Goal: Task Accomplishment & Management: Use online tool/utility

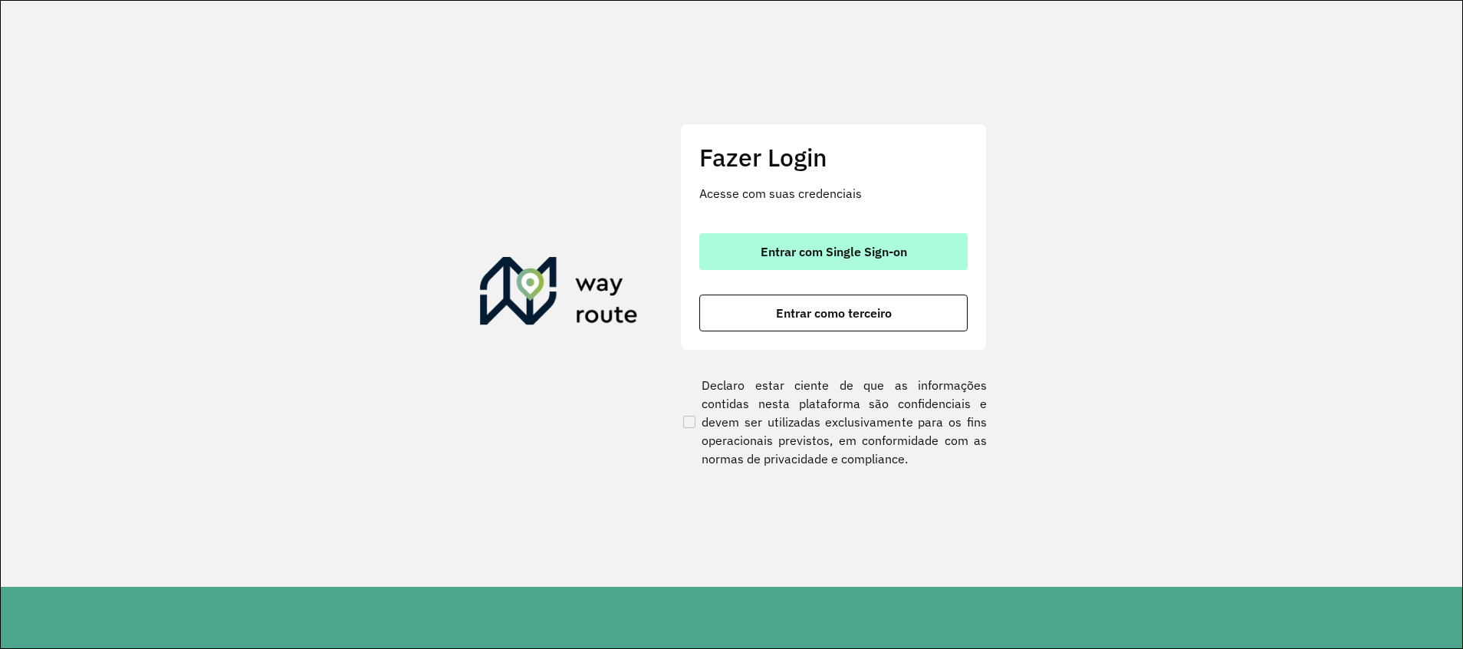
click at [888, 244] on button "Entrar com Single Sign-on" at bounding box center [833, 251] width 268 height 37
click at [891, 241] on button "Entrar com Single Sign-on" at bounding box center [833, 251] width 268 height 37
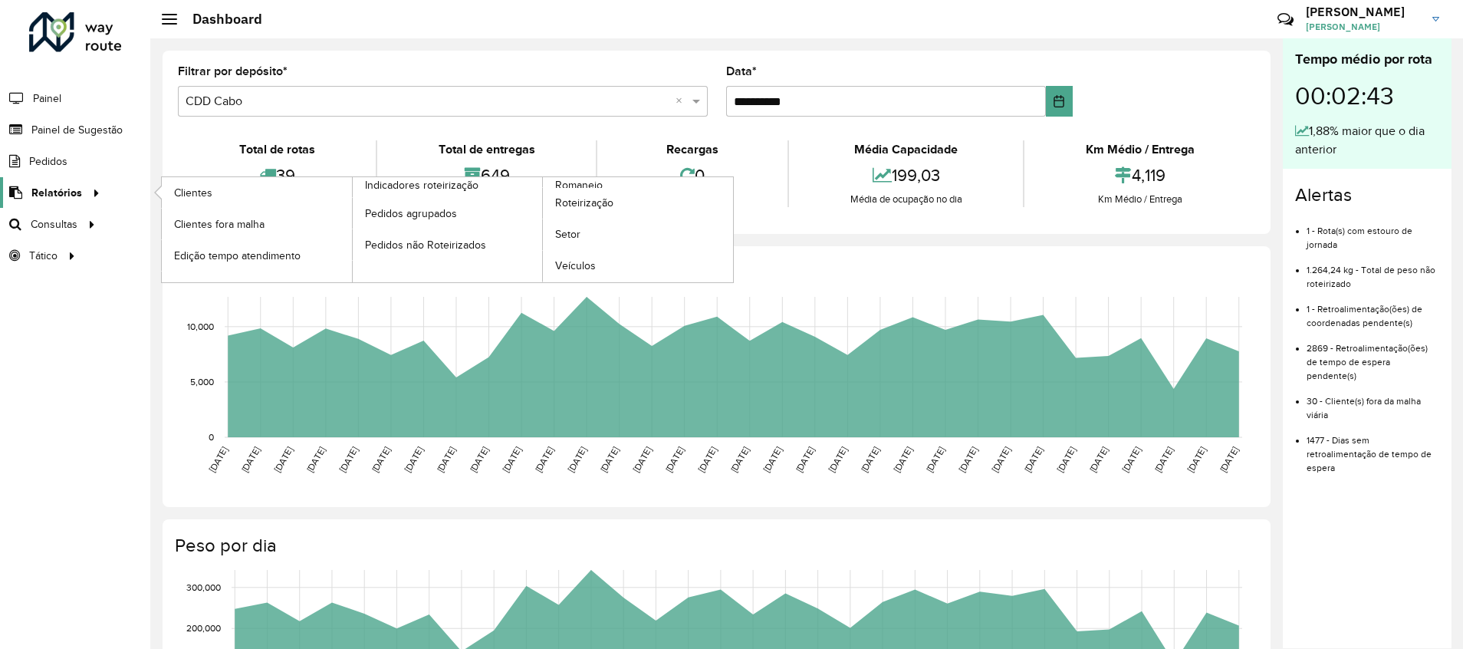
click at [92, 202] on icon at bounding box center [93, 191] width 13 height 23
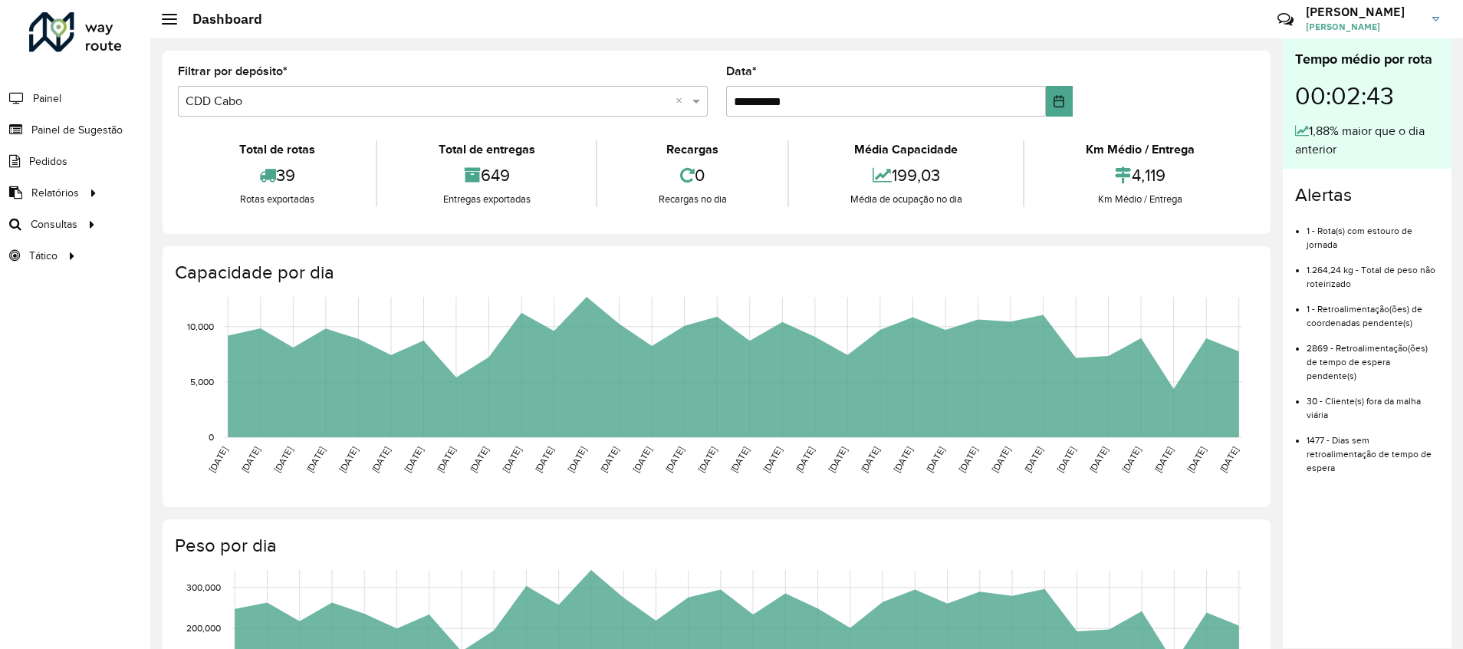
click at [62, 94] on li "Painel" at bounding box center [75, 98] width 150 height 32
click at [50, 97] on span "Painel" at bounding box center [48, 98] width 31 height 16
click at [222, 251] on span "Análise de Sessões" at bounding box center [222, 256] width 97 height 16
click at [217, 263] on link "Setores" at bounding box center [256, 255] width 188 height 31
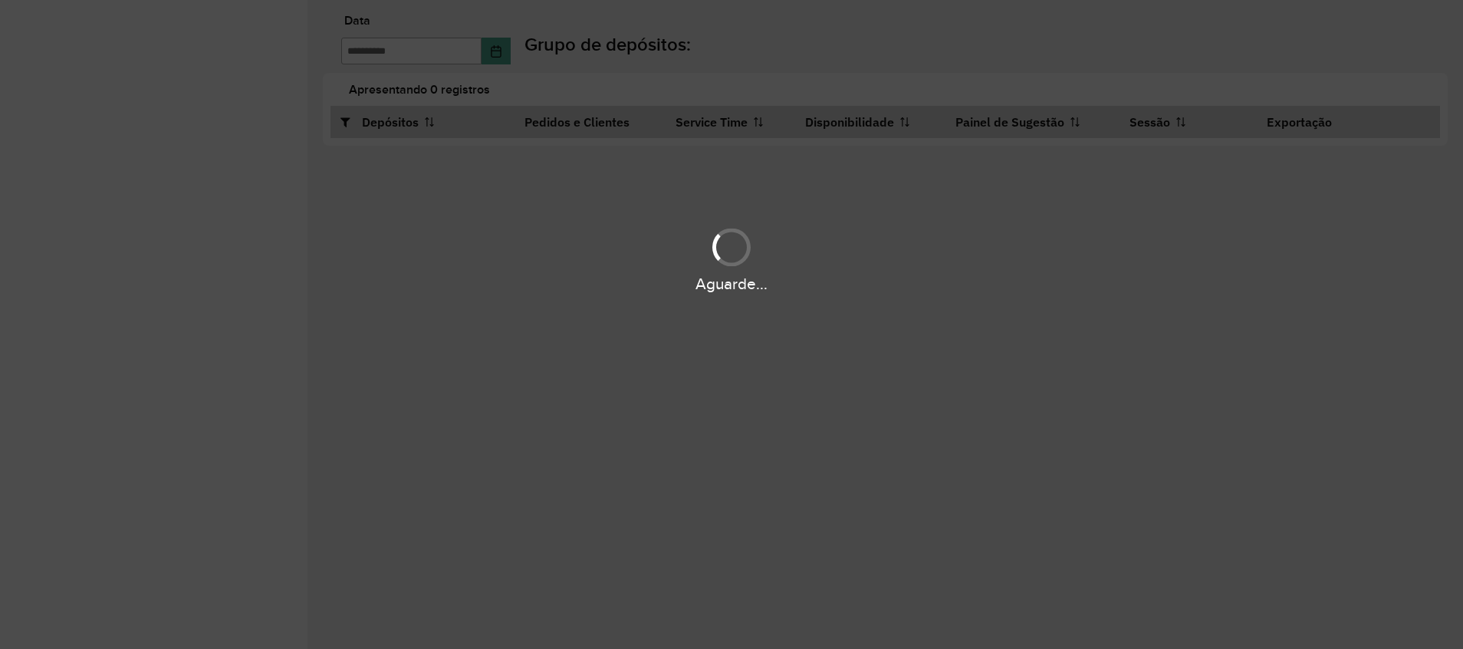
type input "**********"
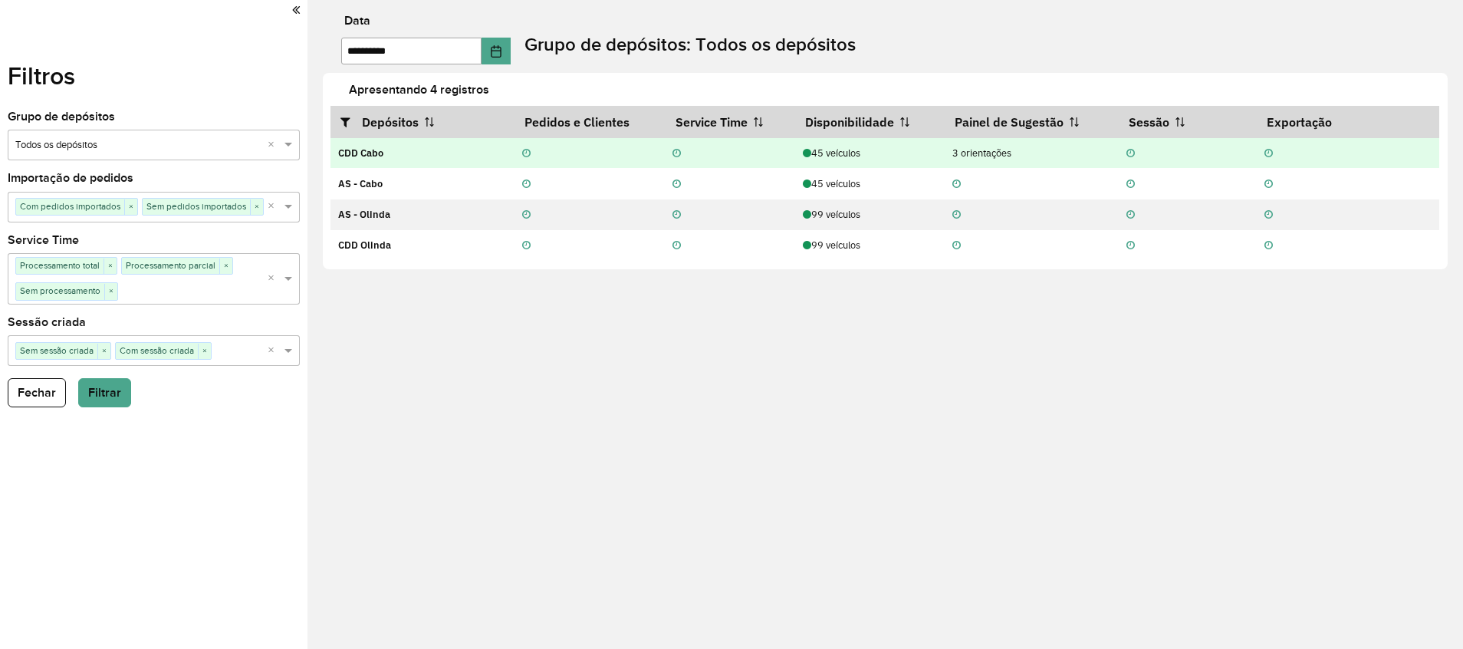
click at [984, 146] on div "3 orientações" at bounding box center [1031, 153] width 158 height 15
click at [982, 149] on div "3 orientações" at bounding box center [1031, 153] width 158 height 15
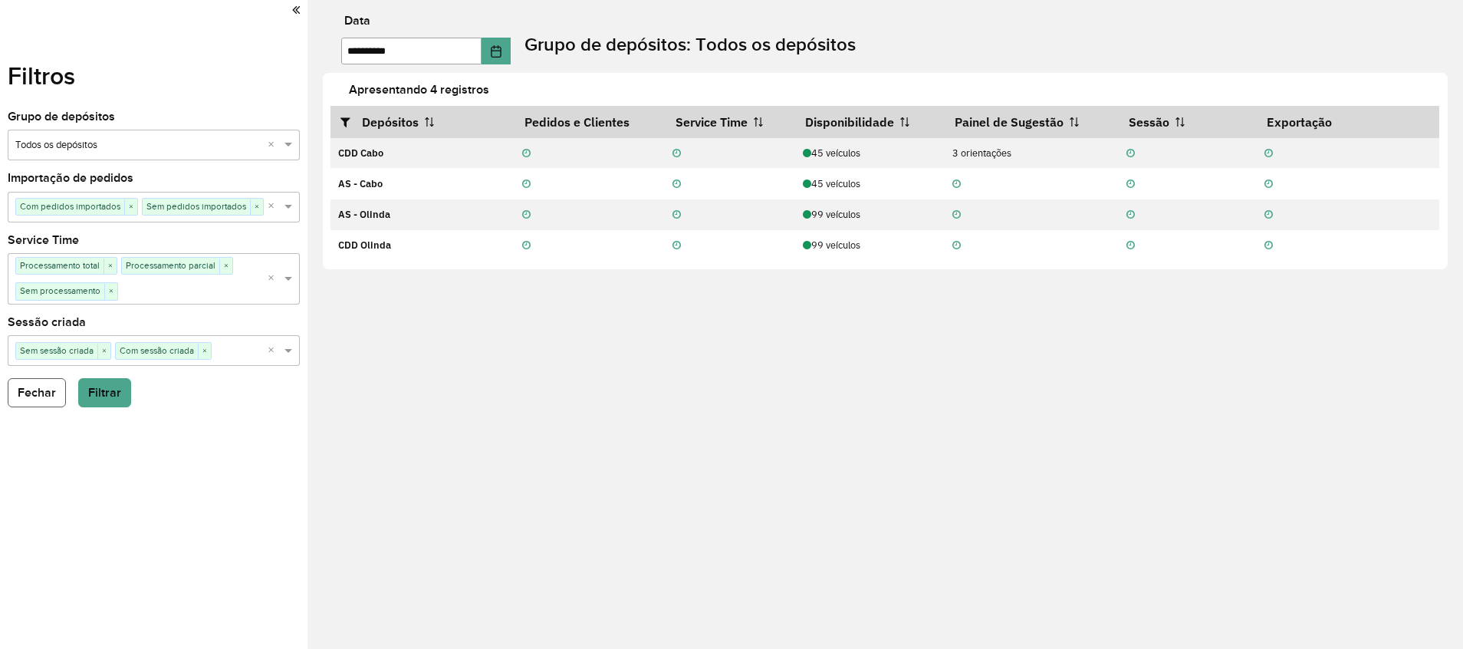
click at [42, 382] on button "Fechar" at bounding box center [37, 392] width 58 height 29
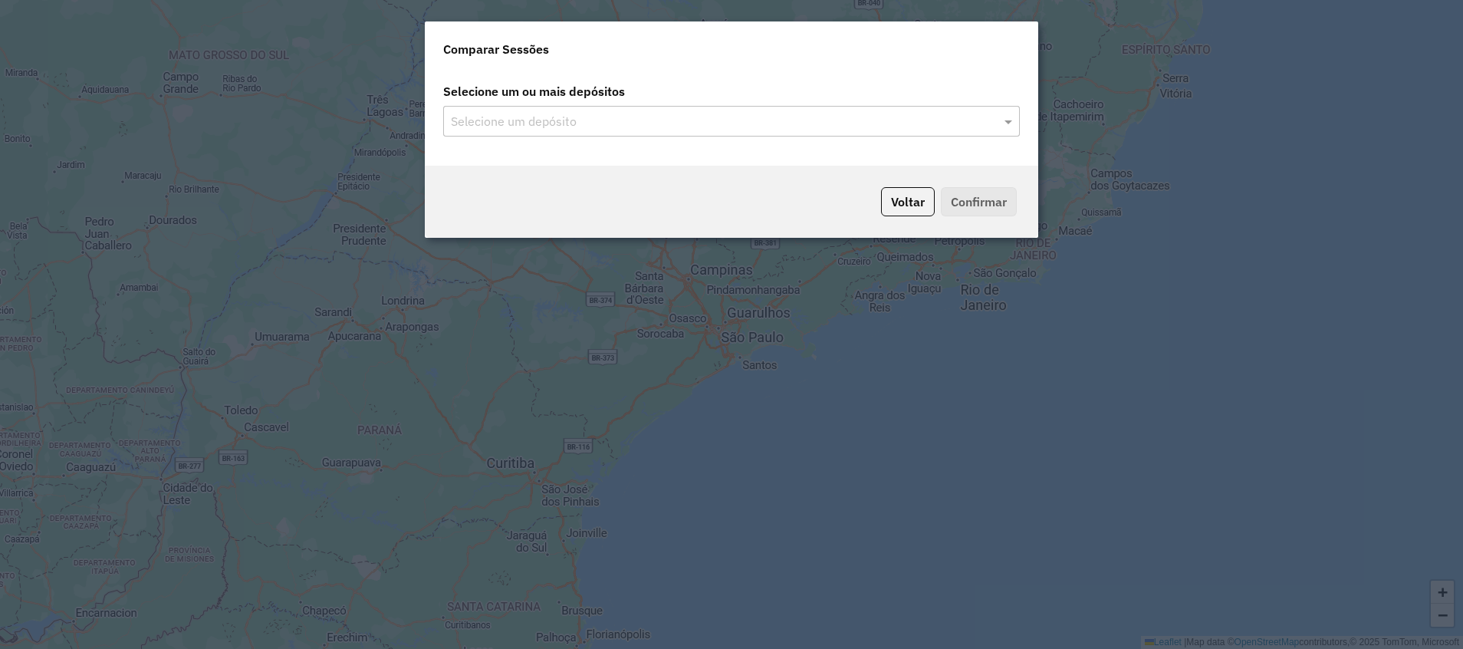
click at [553, 133] on div "Selecione um depósito" at bounding box center [731, 121] width 576 height 31
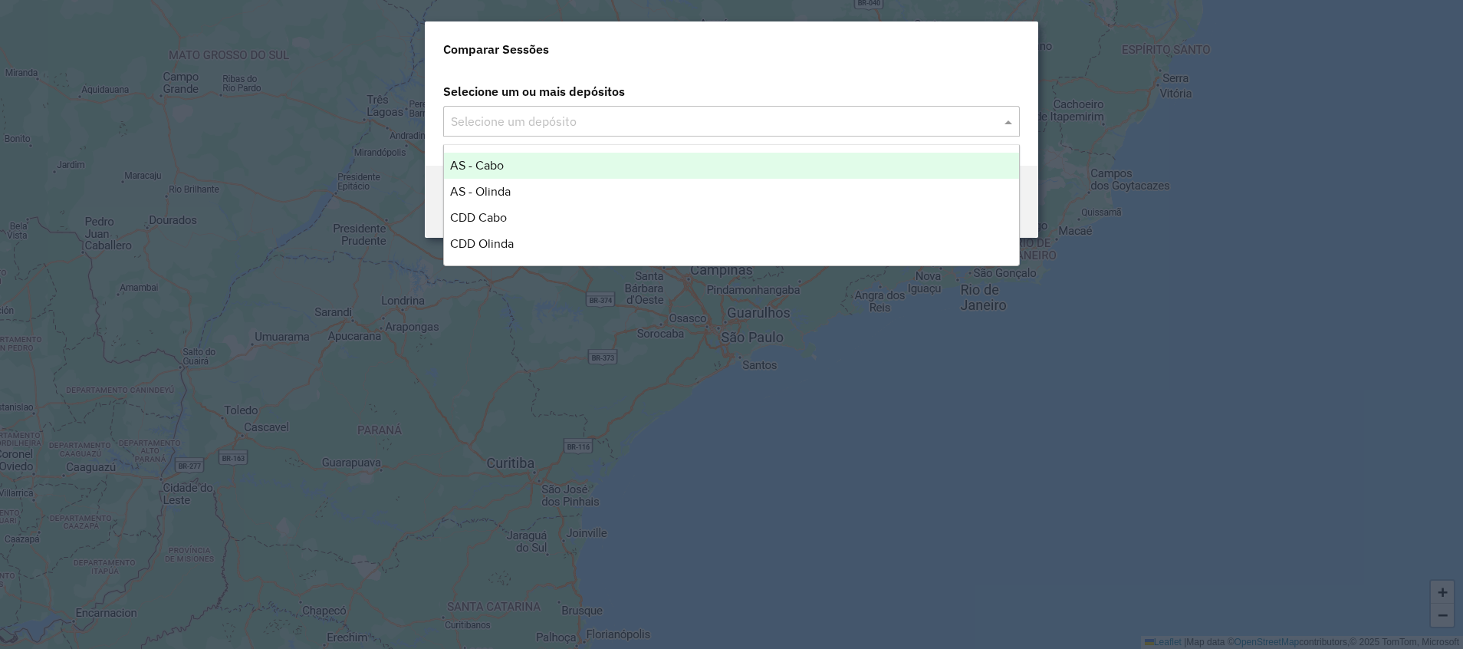
click at [563, 123] on input "text" at bounding box center [723, 122] width 553 height 18
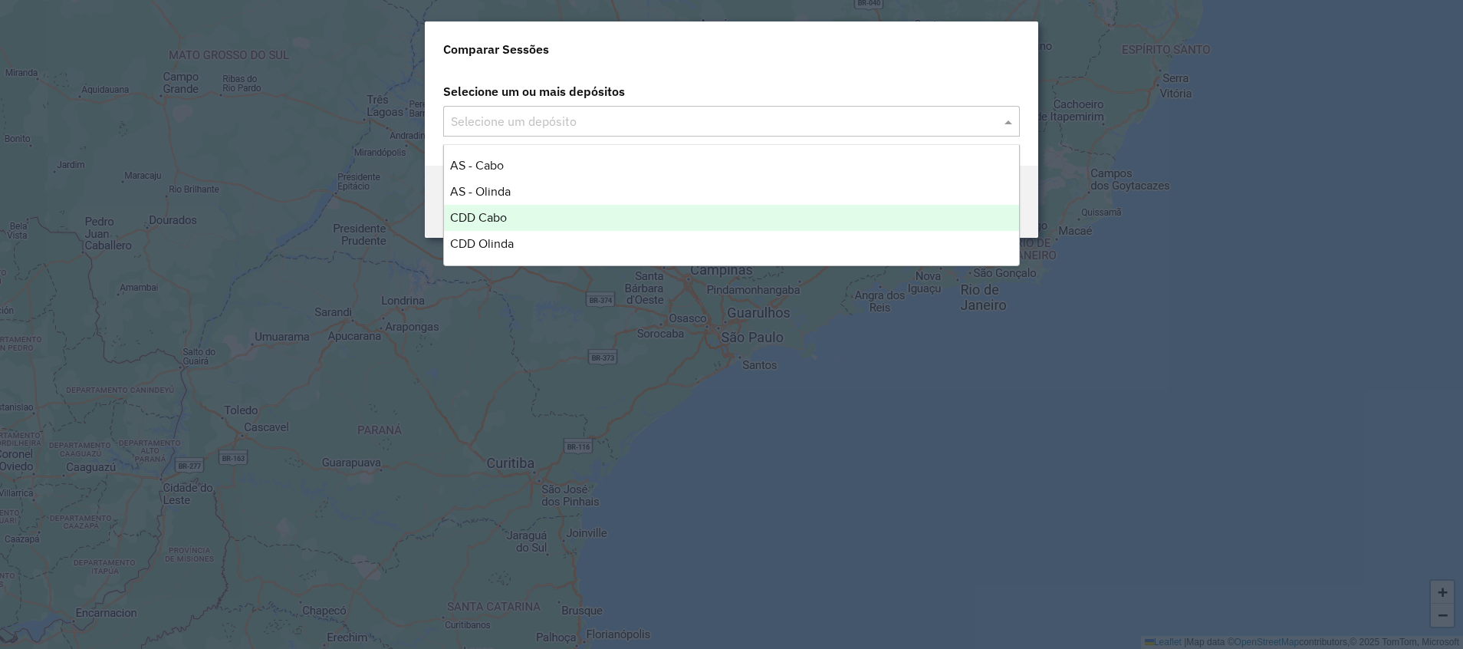
click at [530, 224] on div "CDD Cabo" at bounding box center [731, 218] width 575 height 26
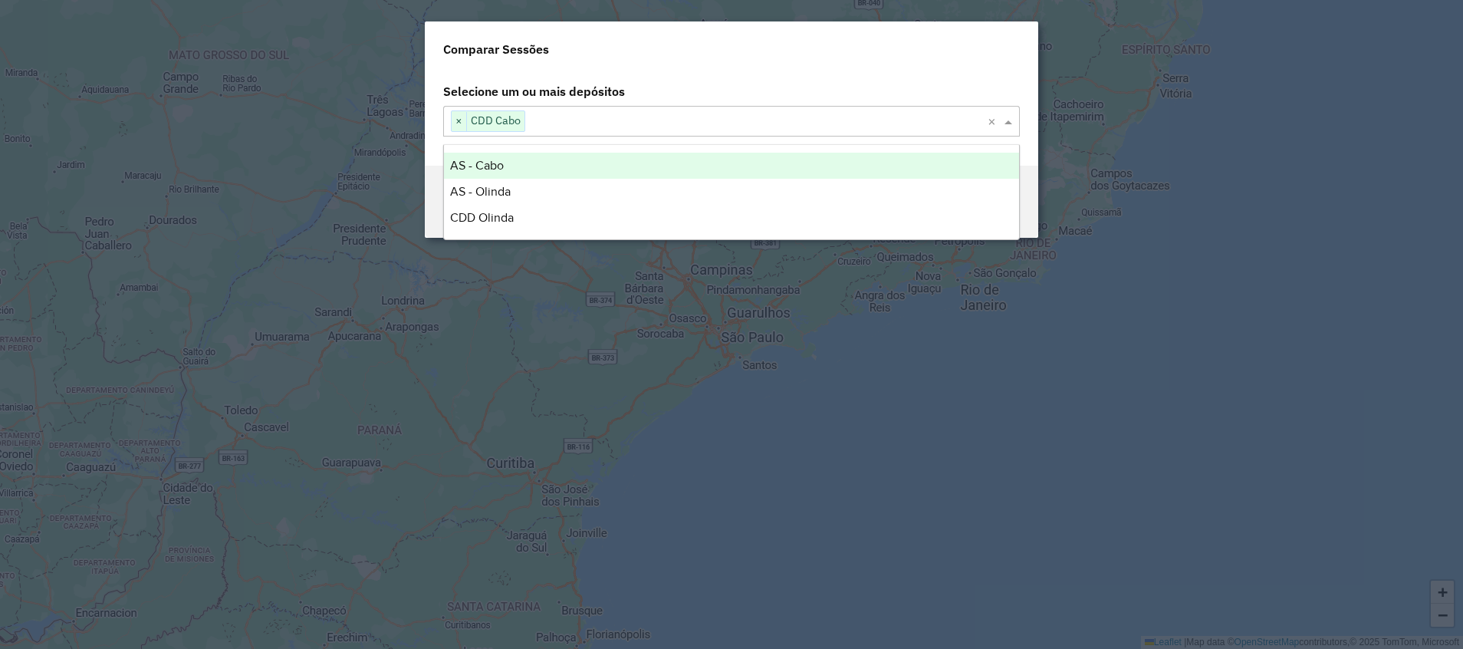
click at [888, 71] on div "Selecione um ou mais depósitos Selecione um depósito × CDD Cabo ×" at bounding box center [731, 118] width 613 height 95
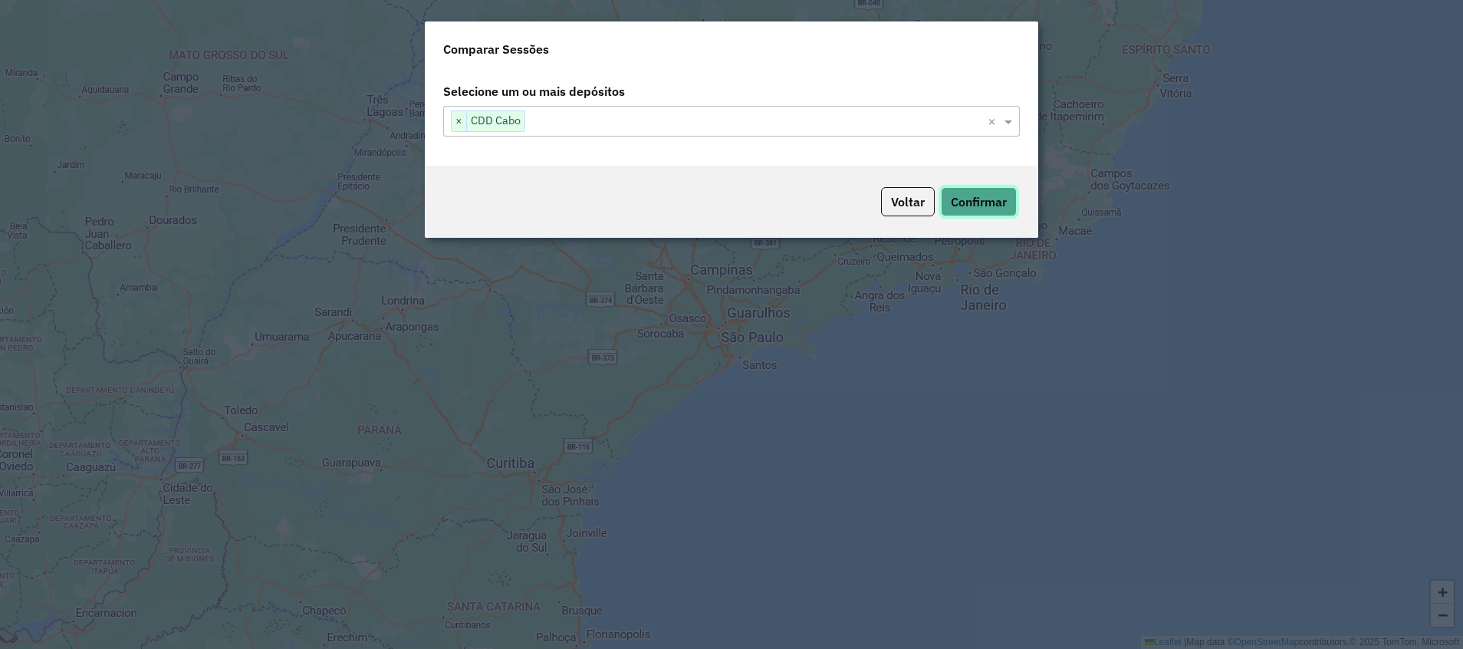
click at [957, 199] on button "Confirmar" at bounding box center [979, 201] width 76 height 29
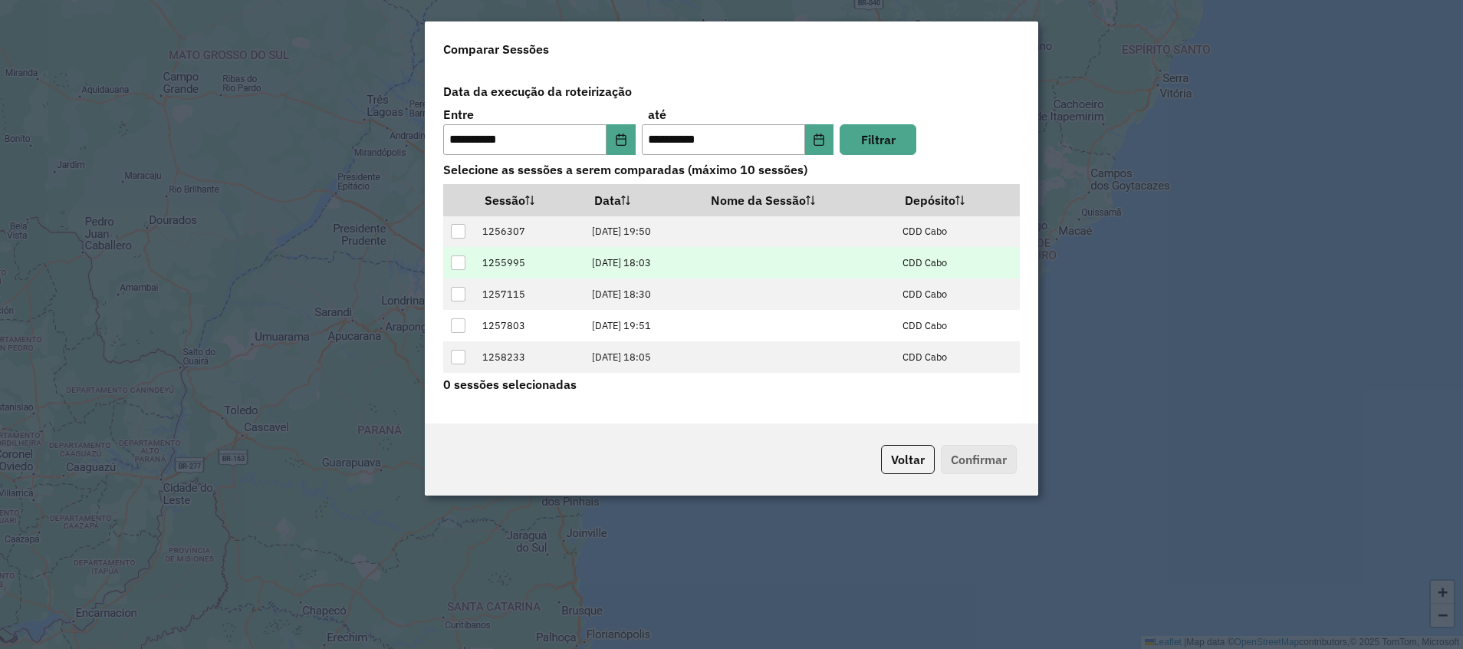
scroll to position [155, 0]
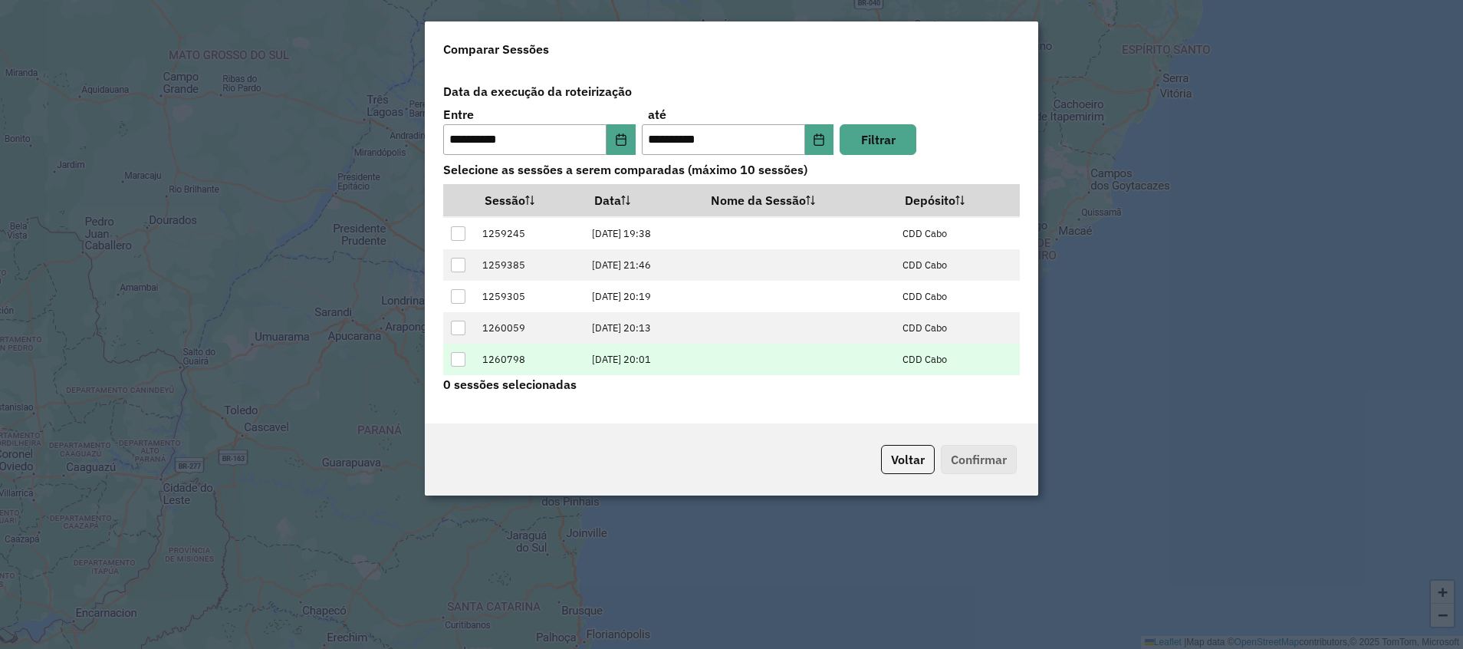
click at [455, 366] on div at bounding box center [458, 359] width 15 height 15
click at [983, 462] on button "Confirmar" at bounding box center [979, 459] width 76 height 29
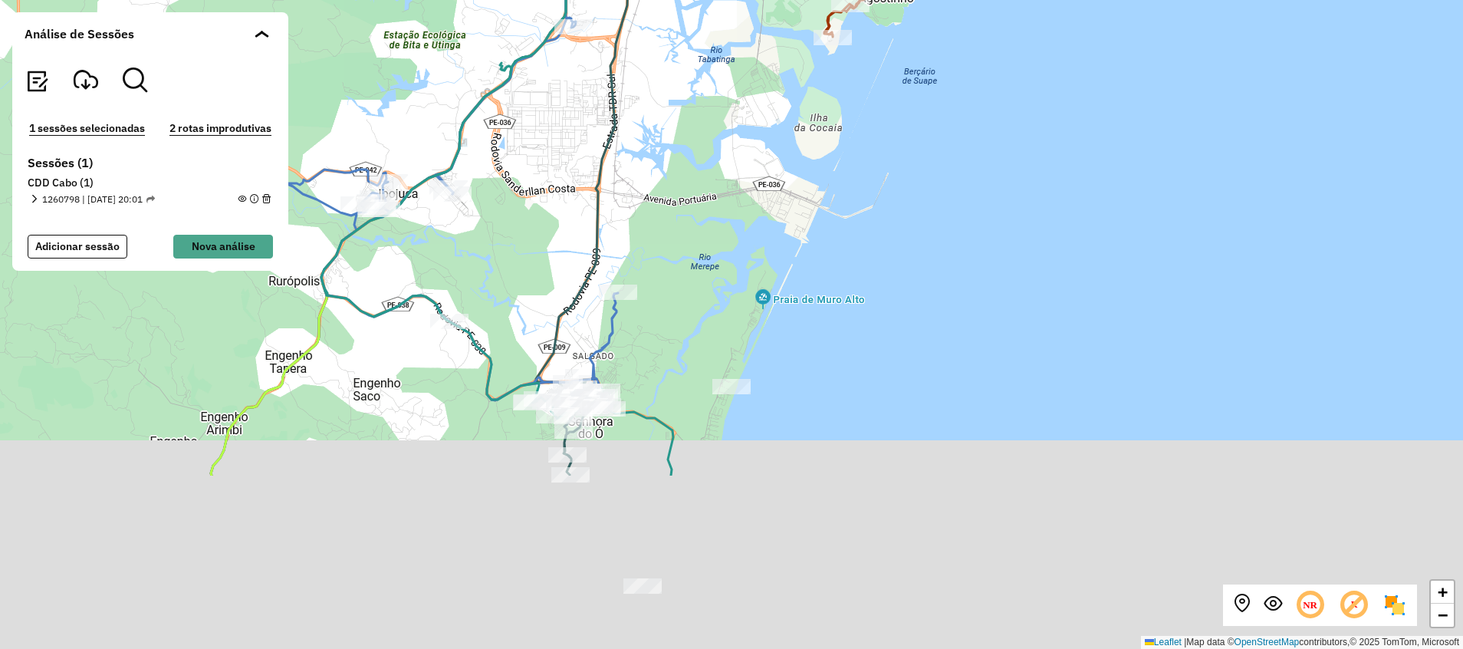
drag, startPoint x: 758, startPoint y: 403, endPoint x: 744, endPoint y: 111, distance: 292.4
click at [744, 114] on div "+ − Leaflet | Map data © OpenStreetMap contributors,© 2025 TomTom, Microsoft" at bounding box center [731, 324] width 1463 height 649
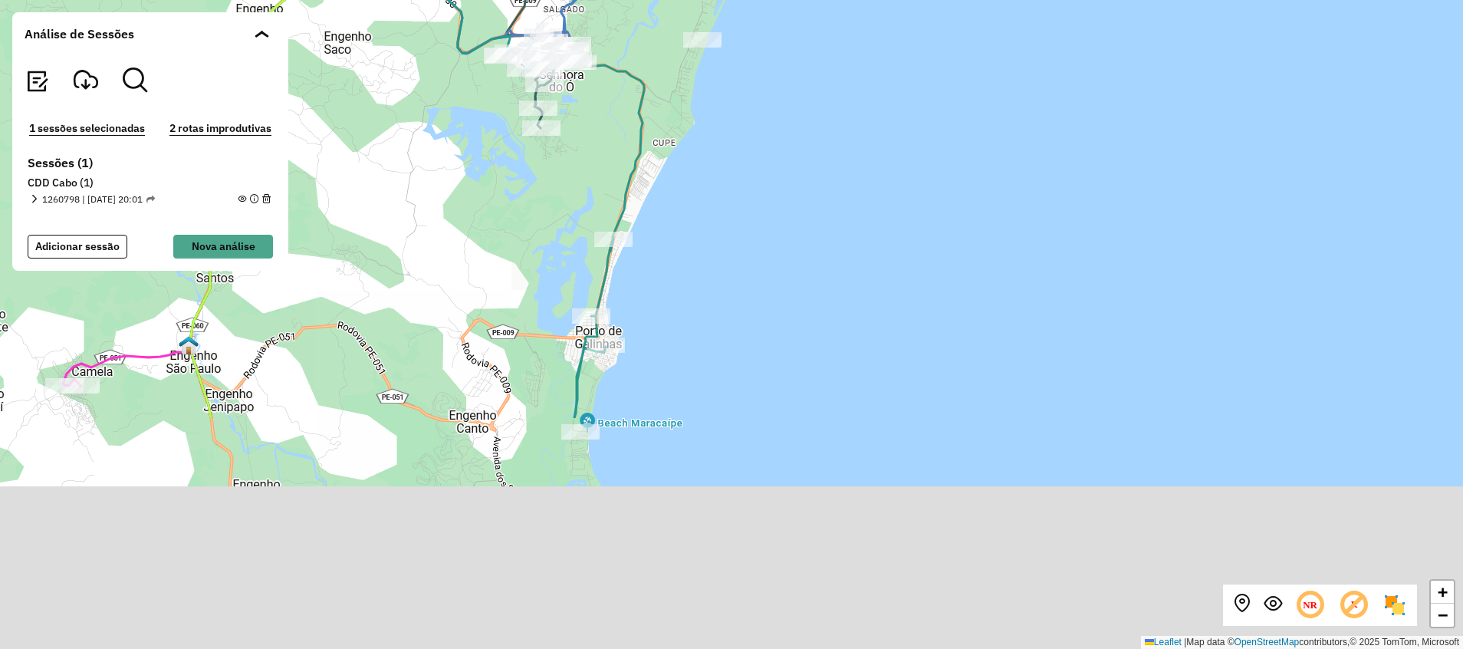
drag, startPoint x: 721, startPoint y: 419, endPoint x: 685, endPoint y: 123, distance: 298.0
click at [685, 123] on div "+ − Leaflet | Map data © OpenStreetMap contributors,© 2025 TomTom, Microsoft" at bounding box center [731, 324] width 1463 height 649
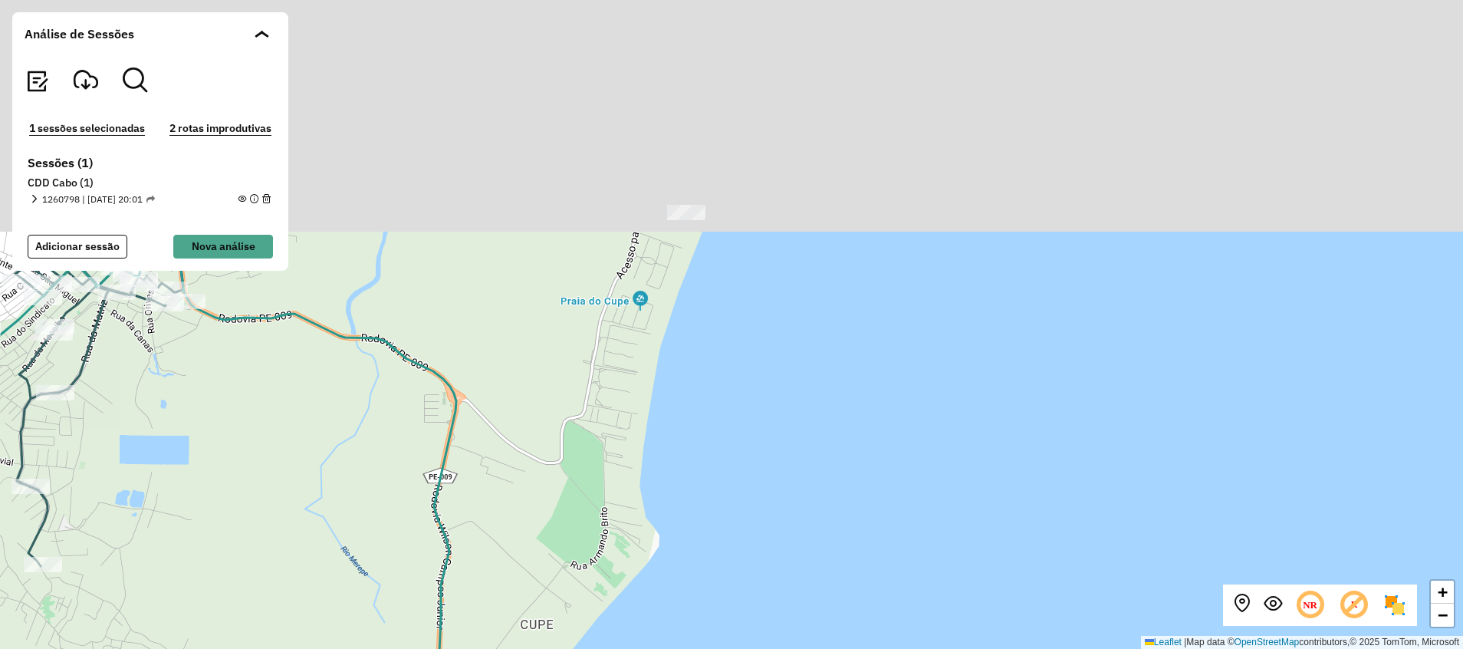
drag, startPoint x: 681, startPoint y: 87, endPoint x: 598, endPoint y: 425, distance: 348.0
click at [598, 425] on div "+ − Leaflet | Map data © OpenStreetMap contributors,© 2025 TomTom, Microsoft" at bounding box center [731, 324] width 1463 height 649
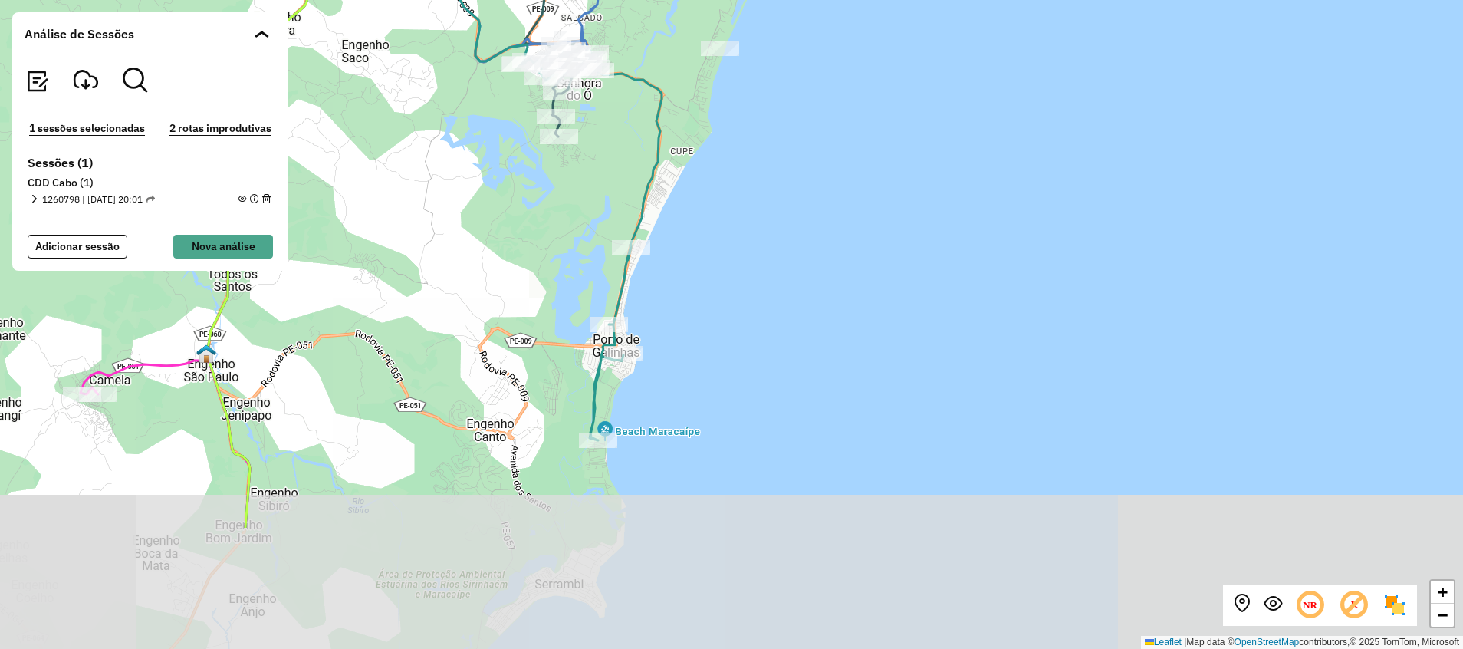
drag, startPoint x: 656, startPoint y: 421, endPoint x: 688, endPoint y: 215, distance: 208.7
click at [689, 231] on div "+ − Leaflet | Map data © OpenStreetMap contributors,© 2025 TomTom, Microsoft" at bounding box center [731, 324] width 1463 height 649
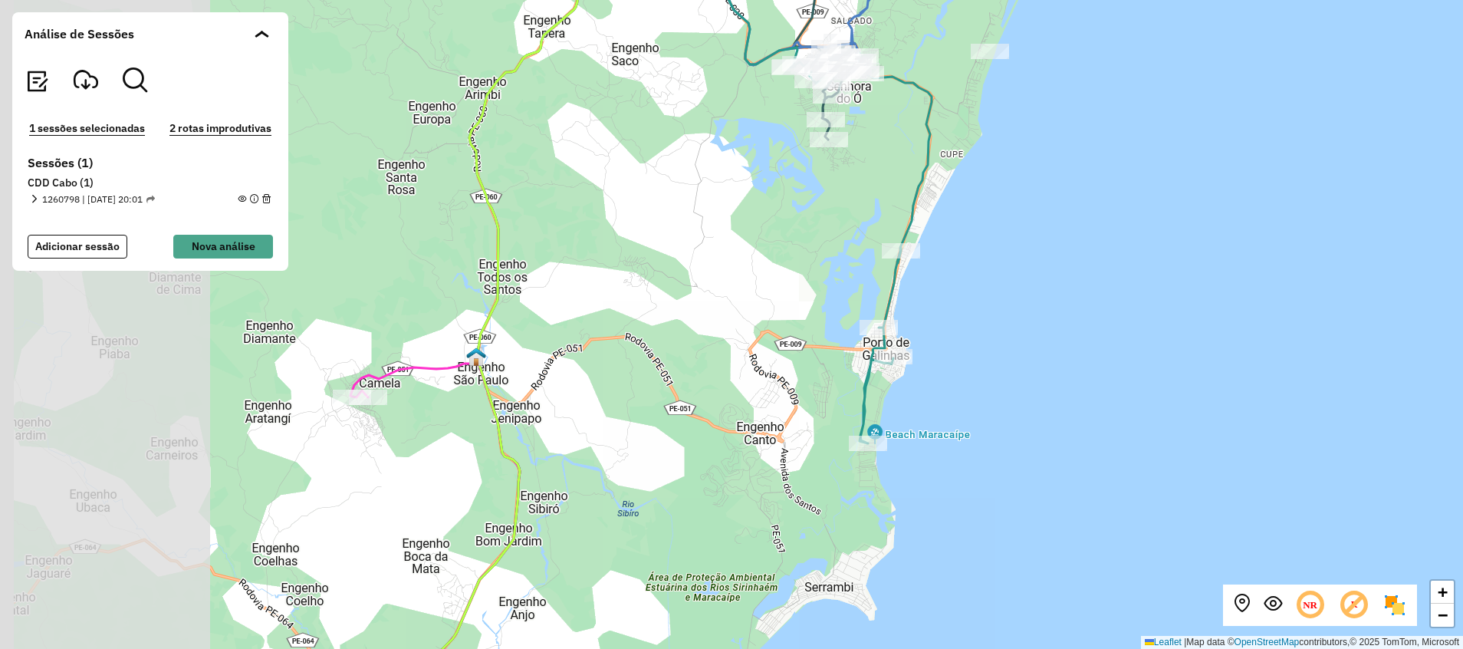
drag, startPoint x: 461, startPoint y: 467, endPoint x: 730, endPoint y: 475, distance: 268.4
click at [730, 475] on div "+ − Leaflet | Map data © OpenStreetMap contributors,© 2025 TomTom, Microsoft" at bounding box center [731, 324] width 1463 height 649
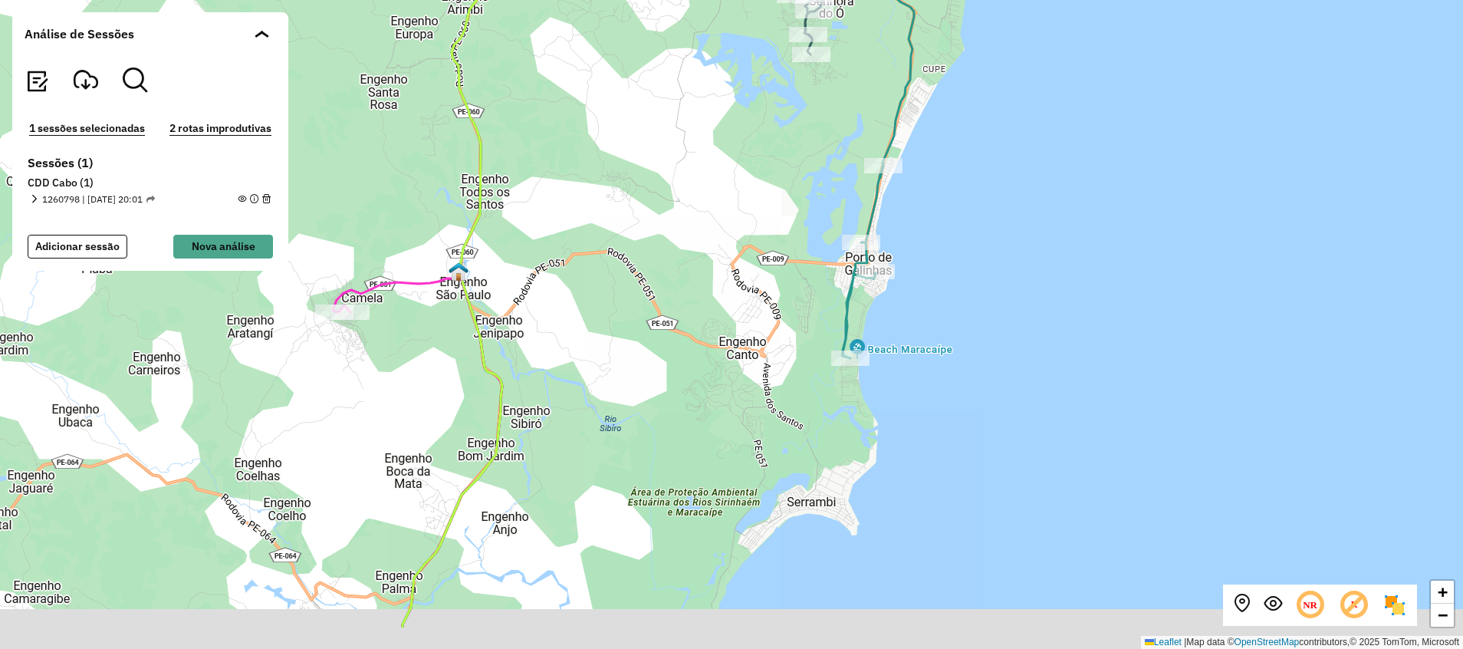
drag, startPoint x: 572, startPoint y: 470, endPoint x: 538, endPoint y: 202, distance: 270.4
click at [538, 202] on div "+ − Leaflet | Map data © OpenStreetMap contributors,© 2025 TomTom, Microsoft" at bounding box center [731, 324] width 1463 height 649
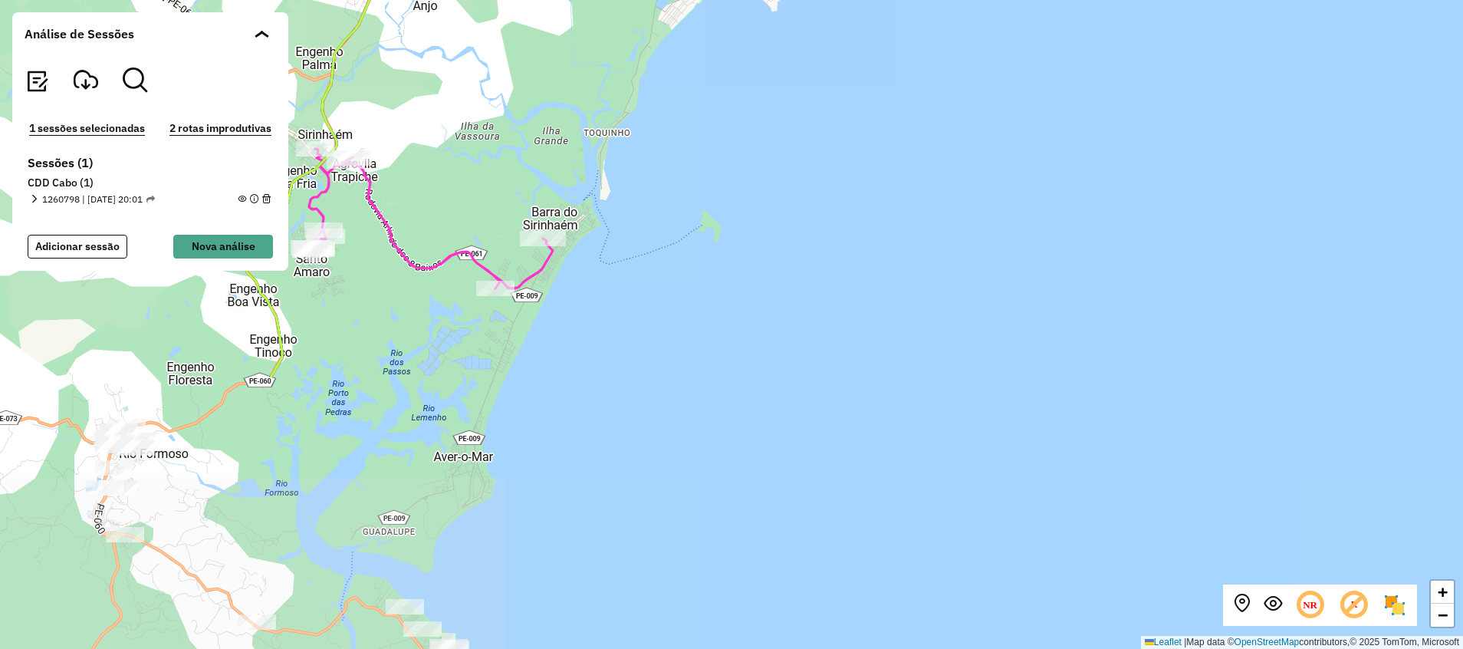
drag, startPoint x: 657, startPoint y: 510, endPoint x: 590, endPoint y: 164, distance: 352.1
click at [590, 166] on div "+ − Leaflet | Map data © OpenStreetMap contributors,© 2025 TomTom, Microsoft" at bounding box center [731, 324] width 1463 height 649
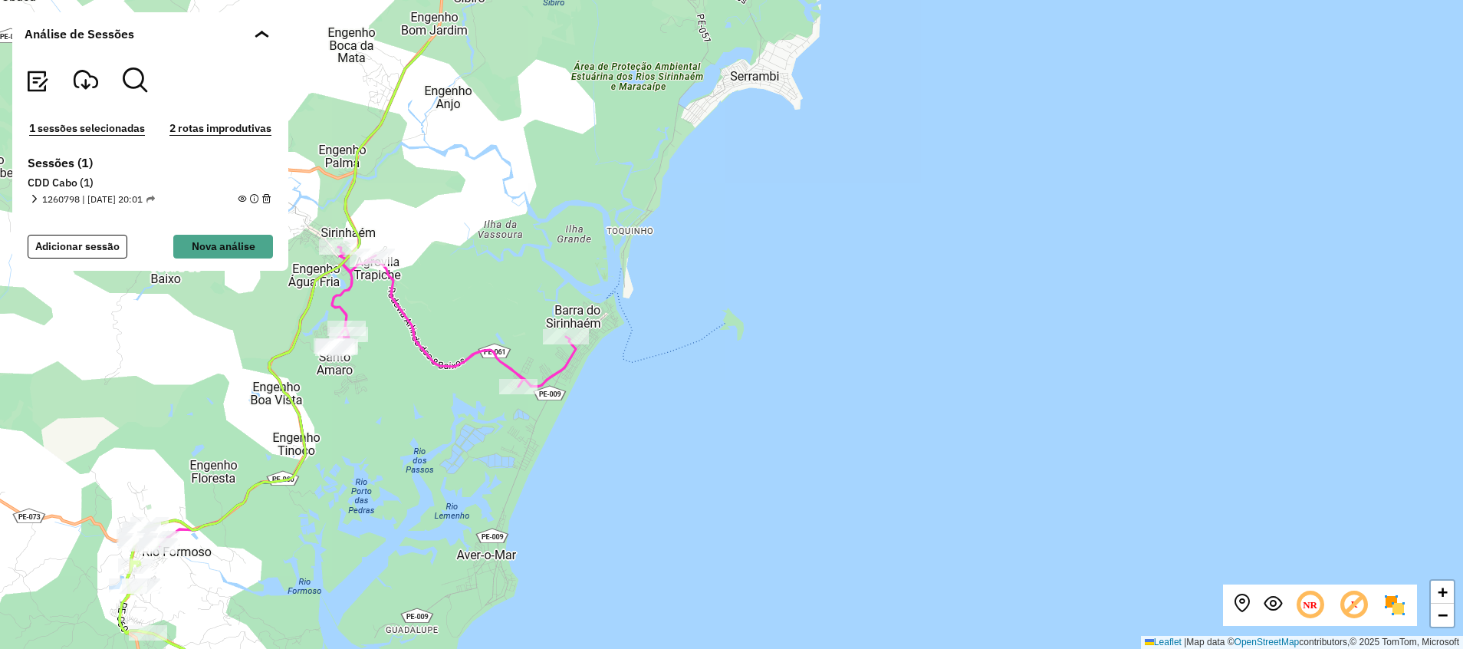
drag, startPoint x: 385, startPoint y: 405, endPoint x: 401, endPoint y: 527, distance: 123.7
click at [401, 527] on div "+ − Leaflet | Map data © OpenStreetMap contributors,© 2025 TomTom, Microsoft" at bounding box center [731, 324] width 1463 height 649
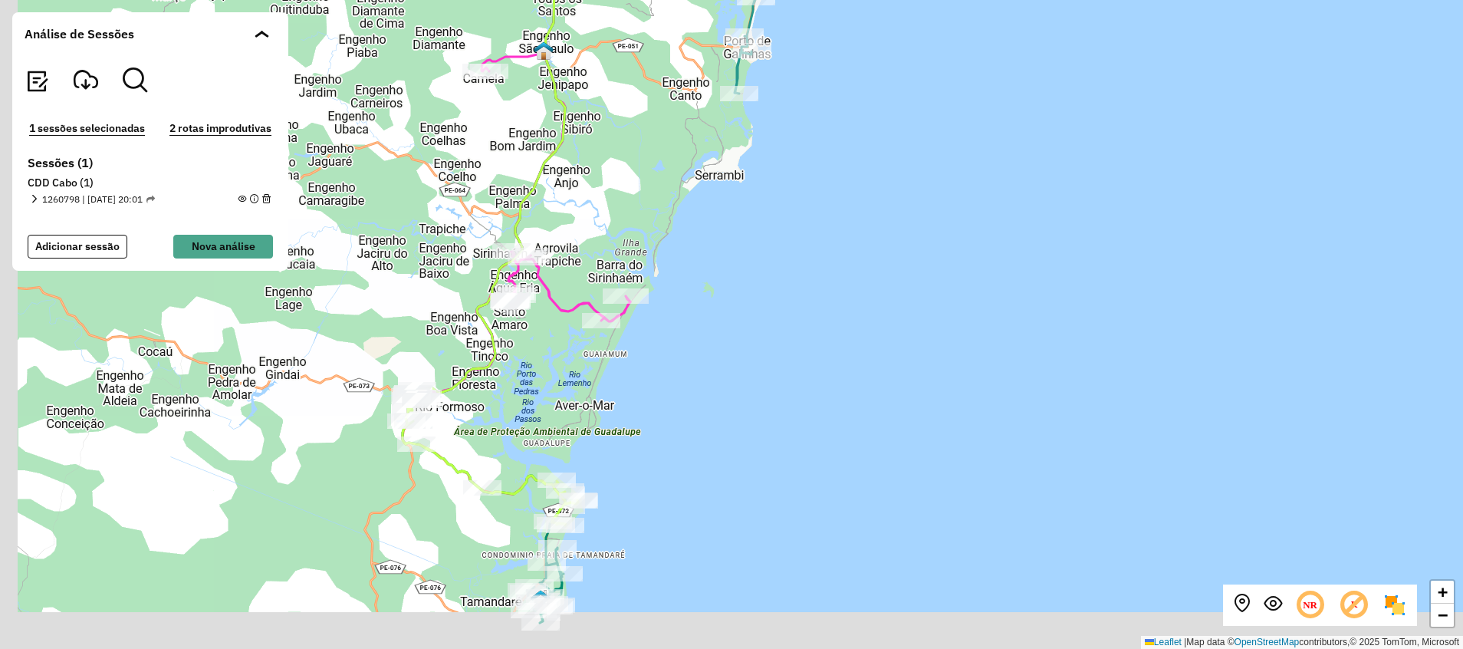
drag, startPoint x: 337, startPoint y: 413, endPoint x: 539, endPoint y: 345, distance: 212.8
click at [539, 345] on div "+ − Leaflet | Map data © OpenStreetMap contributors,© 2025 TomTom, Microsoft" at bounding box center [731, 324] width 1463 height 649
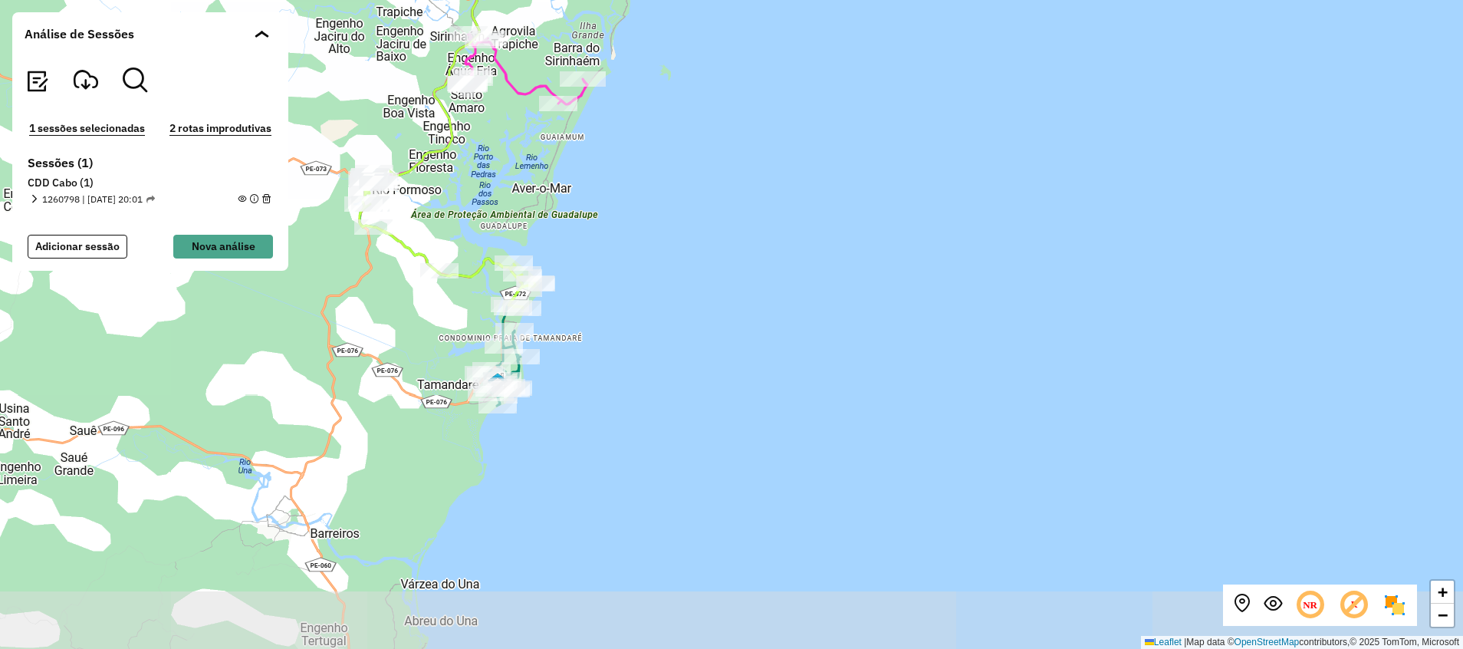
drag, startPoint x: 497, startPoint y: 502, endPoint x: 454, endPoint y: 291, distance: 216.0
click at [454, 288] on div "+ − Leaflet | Map data © OpenStreetMap contributors,© 2025 TomTom, Microsoft" at bounding box center [731, 324] width 1463 height 649
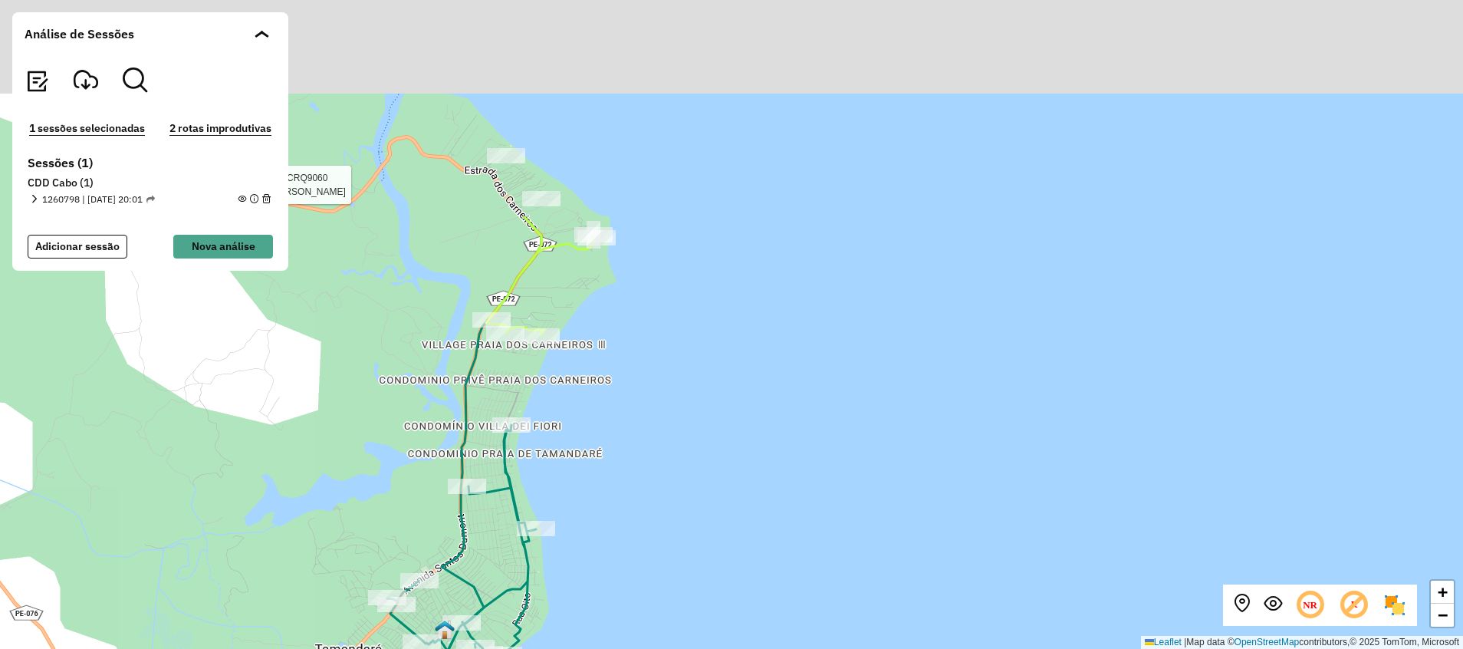
drag, startPoint x: 364, startPoint y: 180, endPoint x: 340, endPoint y: 622, distance: 443.0
click at [340, 622] on div "Rota 16 - Placa CRQ9060 72998660 - [PERSON_NAME] + − Leaflet | Map data © OpenS…" at bounding box center [731, 324] width 1463 height 649
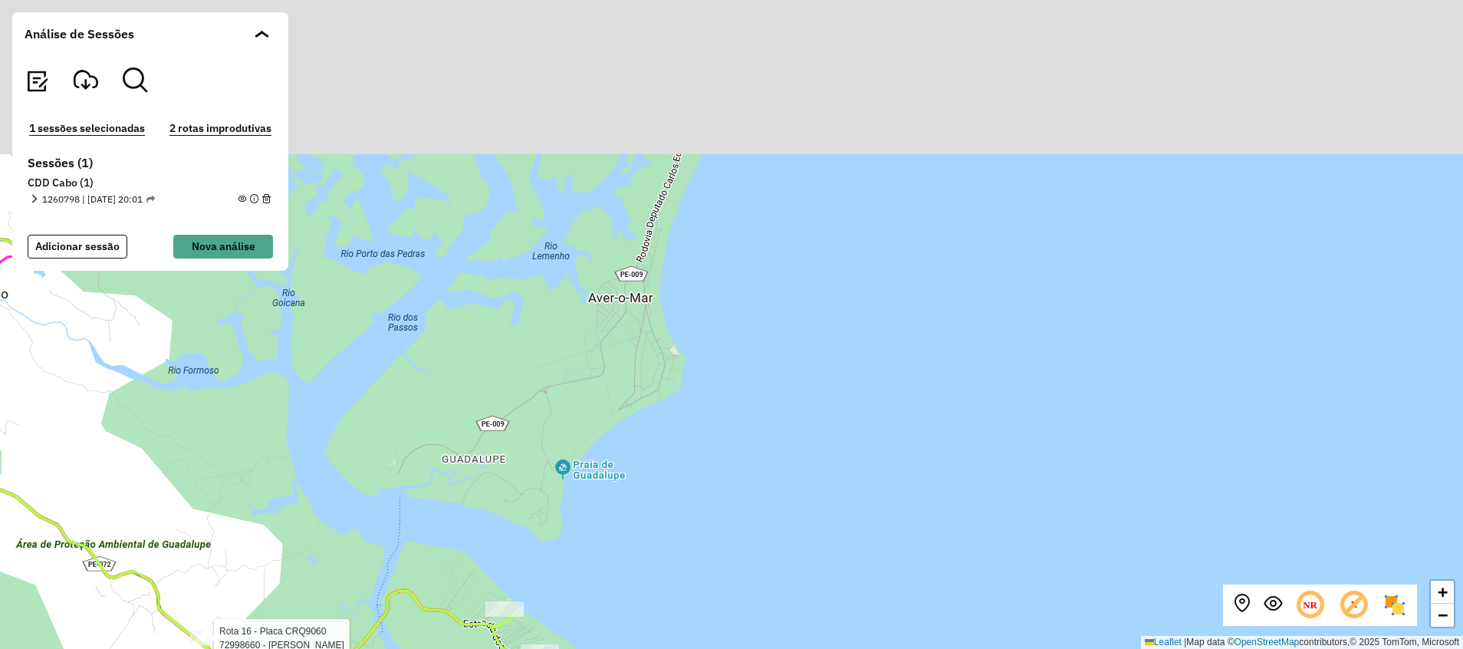
drag, startPoint x: 407, startPoint y: 279, endPoint x: 407, endPoint y: 571, distance: 292.1
click at [407, 571] on div "Rota 16 - Placa CRQ9060 72998660 - [PERSON_NAME] + − Leaflet | Map data © OpenS…" at bounding box center [731, 324] width 1463 height 649
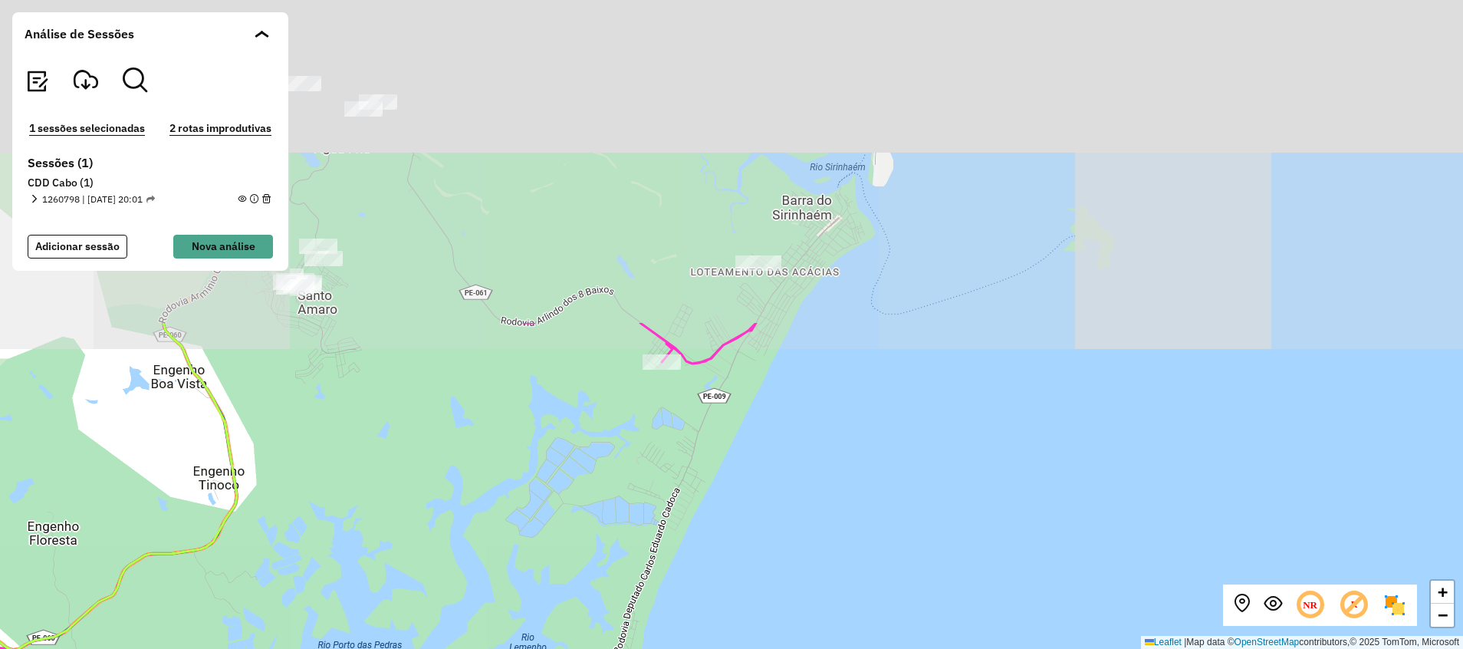
drag, startPoint x: 455, startPoint y: 212, endPoint x: 432, endPoint y: 564, distance: 352.6
click at [432, 564] on div "Rota 16 - Placa CRQ9060 72998660 - [PERSON_NAME] + − Leaflet | Map data © OpenS…" at bounding box center [731, 324] width 1463 height 649
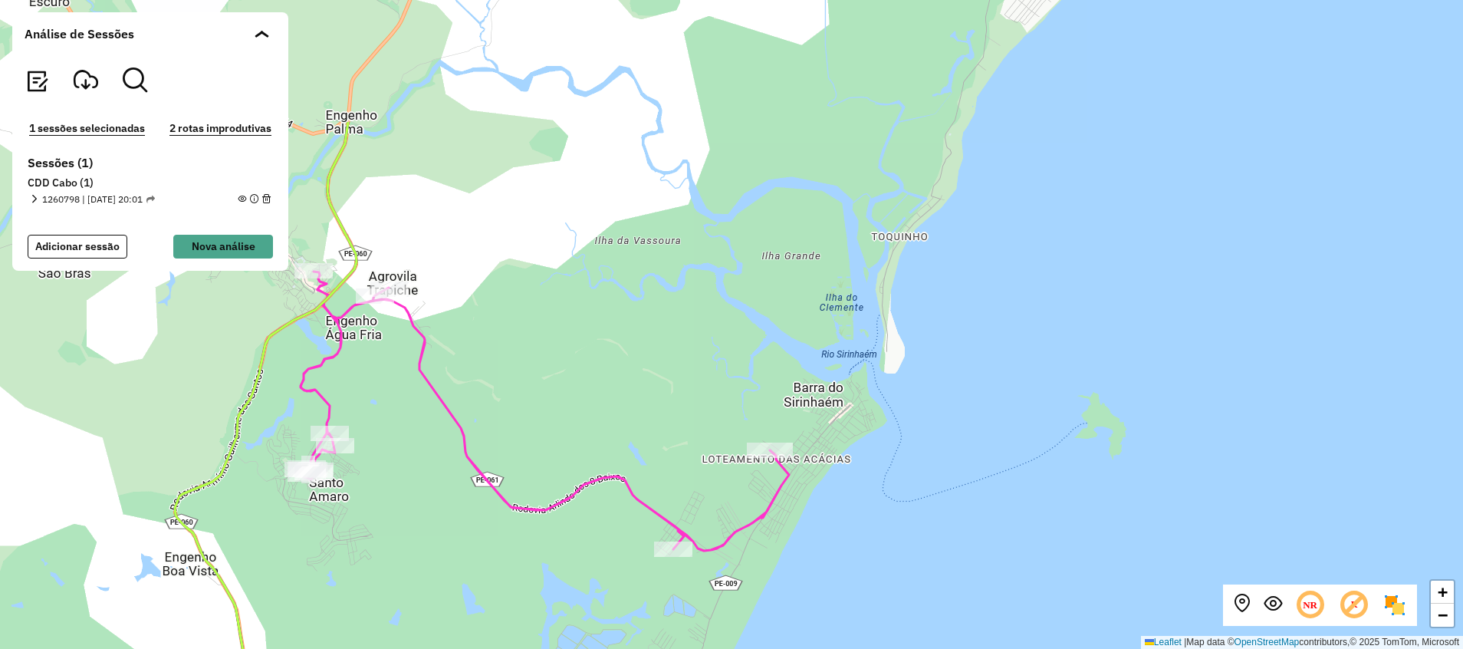
drag, startPoint x: 511, startPoint y: 203, endPoint x: 527, endPoint y: 396, distance: 193.0
click at [527, 396] on div "Rota 16 - Placa CRQ9060 72998660 - [PERSON_NAME] + − Leaflet | Map data © OpenS…" at bounding box center [731, 324] width 1463 height 649
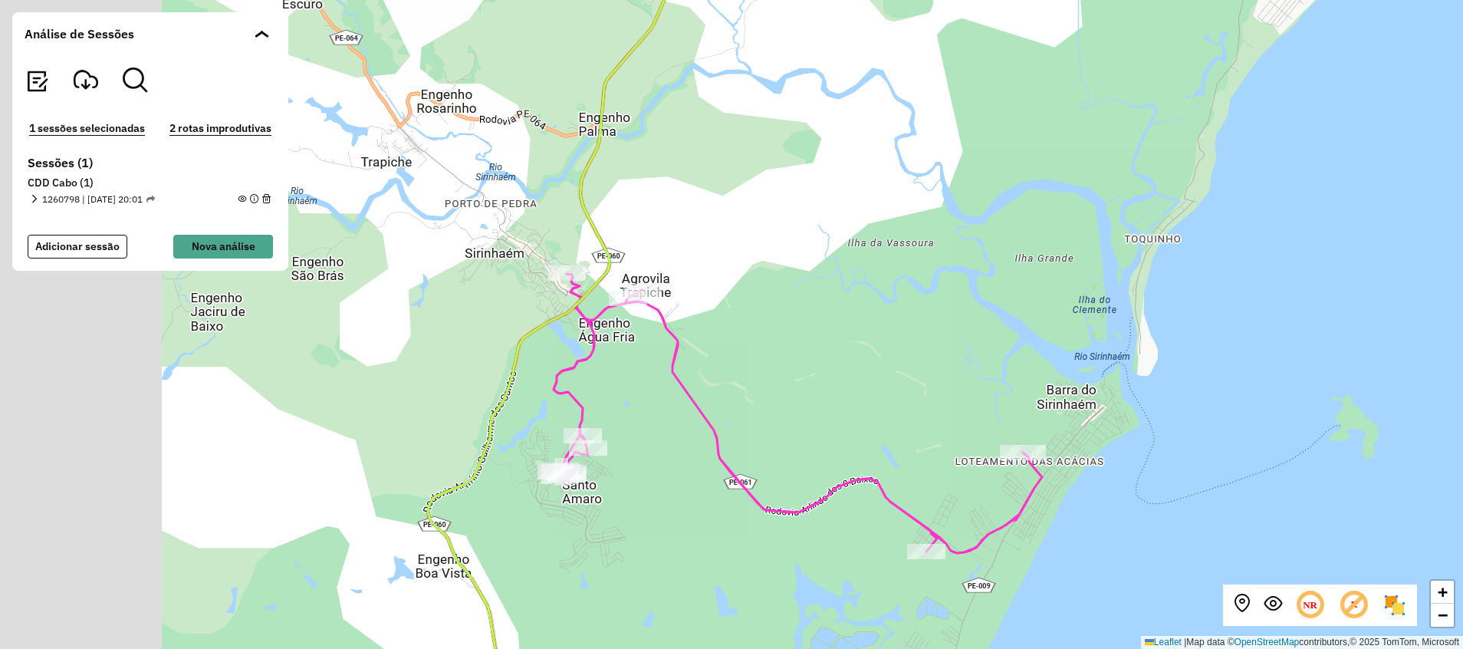
drag, startPoint x: 412, startPoint y: 231, endPoint x: 656, endPoint y: 484, distance: 351.3
click at [662, 484] on div "Rota 16 - Placa CRQ9060 72998660 - [PERSON_NAME] + − Leaflet | Map data © OpenS…" at bounding box center [731, 324] width 1463 height 649
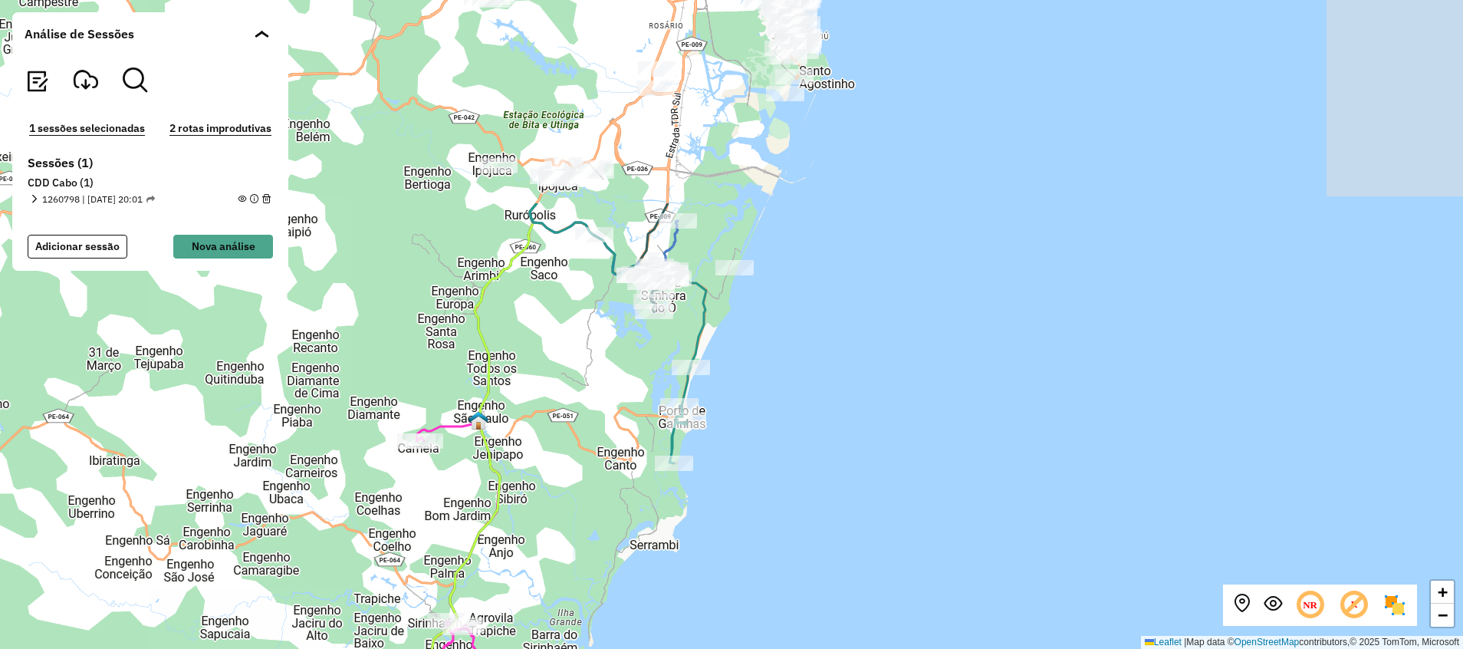
drag, startPoint x: 758, startPoint y: 228, endPoint x: 546, endPoint y: 497, distance: 342.8
click at [546, 497] on div "Rota 16 - Placa CRQ9060 72998660 - [PERSON_NAME] + − Leaflet | Map data © OpenS…" at bounding box center [731, 324] width 1463 height 649
